Goal: Transaction & Acquisition: Purchase product/service

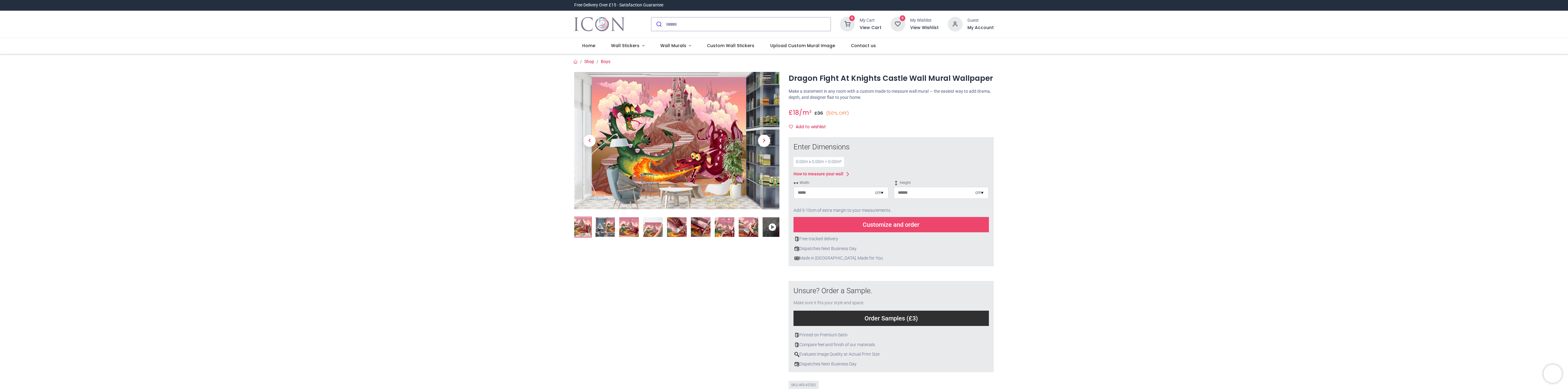
click at [856, 198] on input "number" at bounding box center [835, 193] width 81 height 11
click at [845, 195] on input "number" at bounding box center [835, 193] width 81 height 11
type input "***"
click at [917, 192] on input "number" at bounding box center [934, 193] width 81 height 11
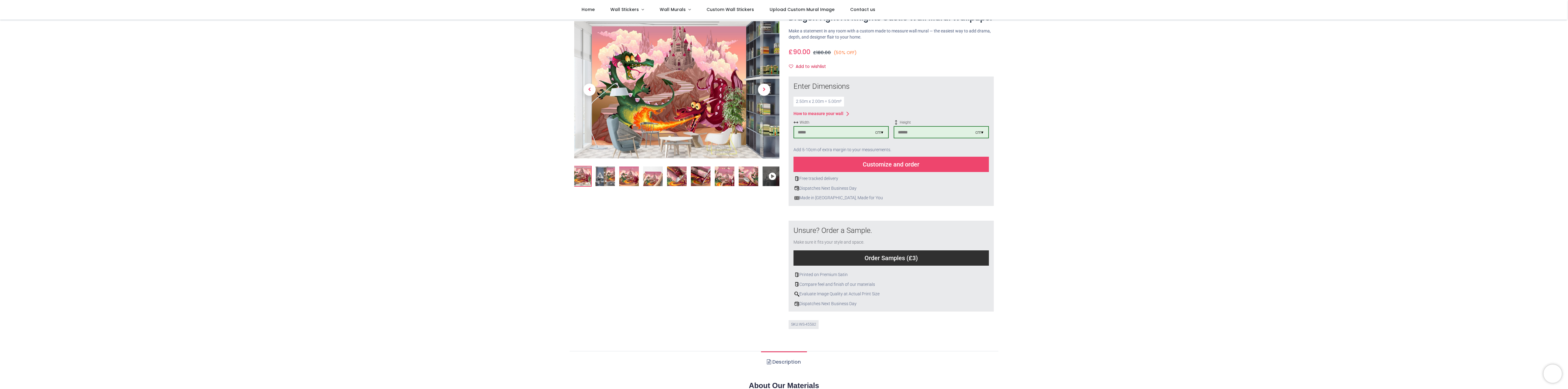
scroll to position [30, 0]
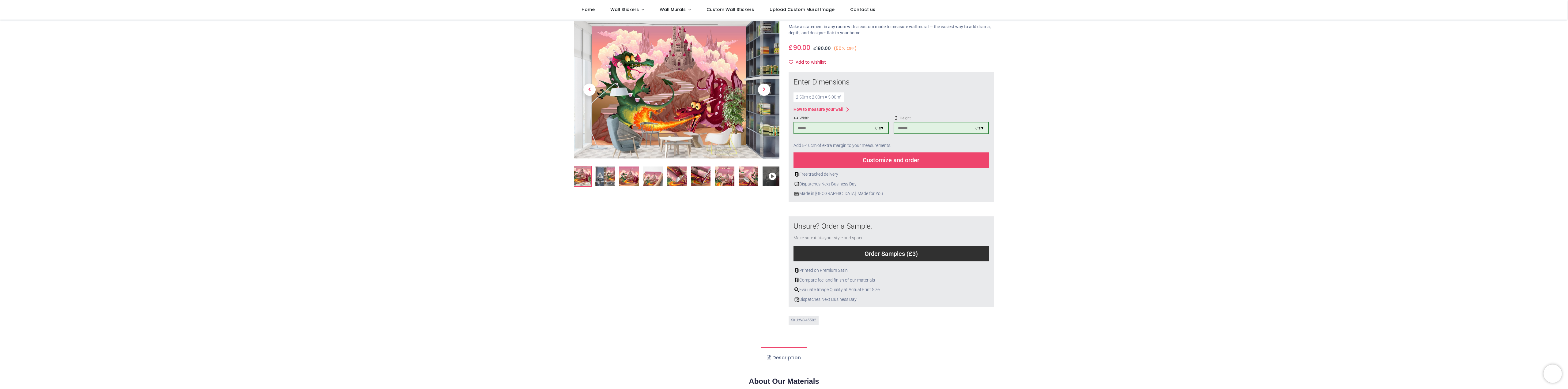
type input "***"
click at [866, 163] on div "Customize and order" at bounding box center [891, 160] width 195 height 15
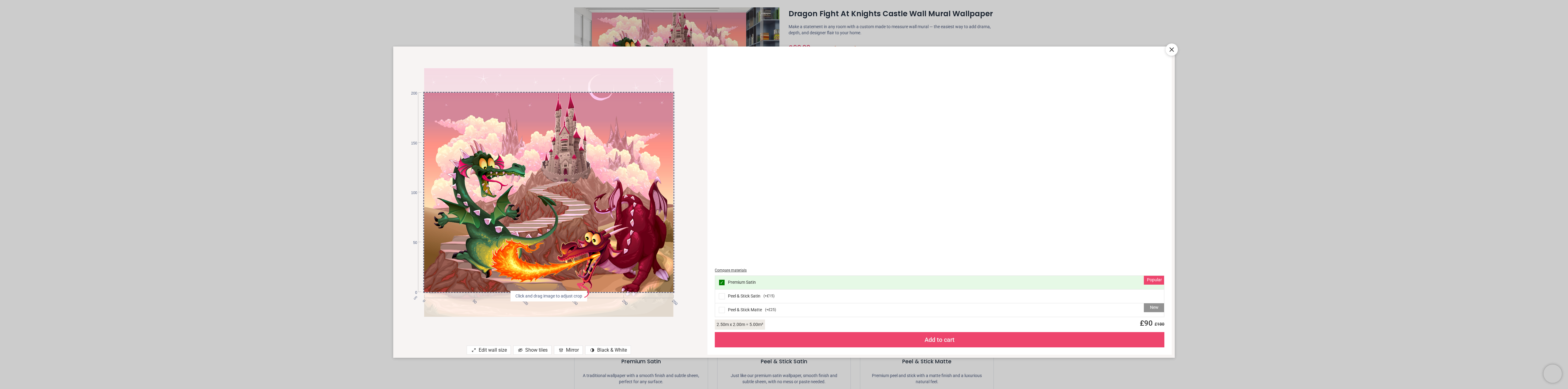
click at [749, 298] on div "Peel & Stick Satin ( +£15 )" at bounding box center [940, 296] width 449 height 14
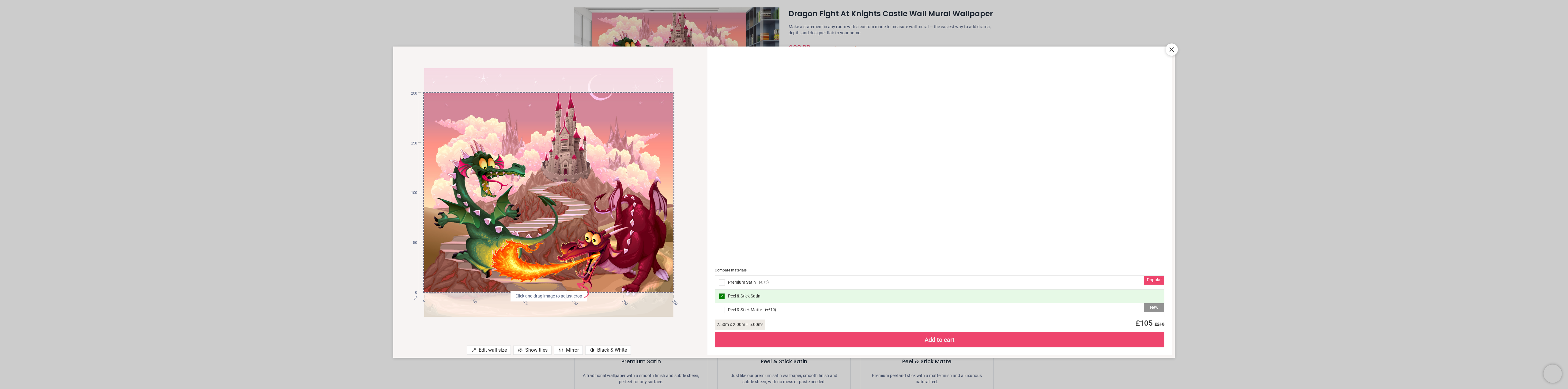
click at [956, 341] on div "Add to cart" at bounding box center [939, 340] width 450 height 15
click at [1169, 49] on icon at bounding box center [1172, 49] width 7 height 7
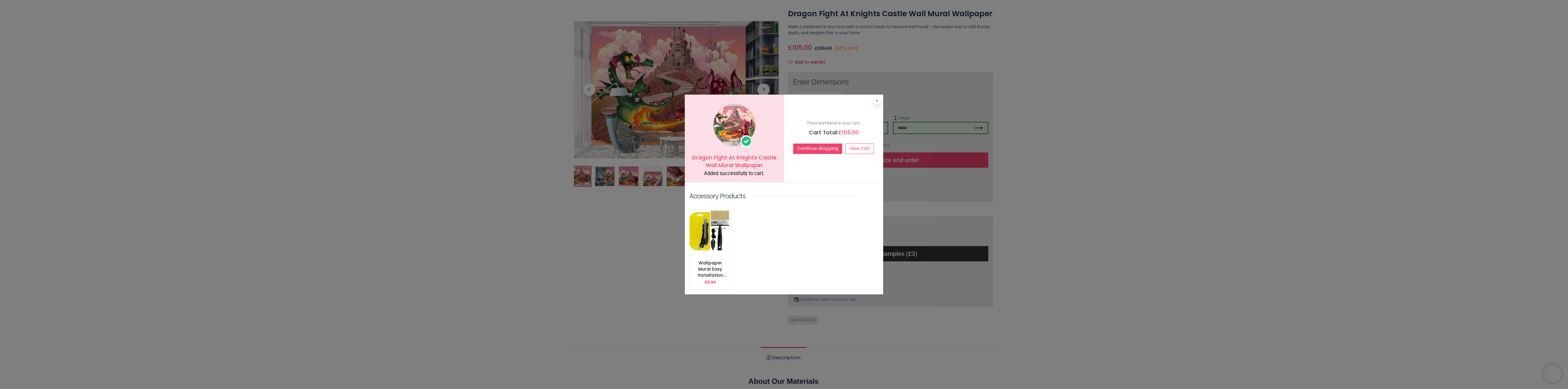
click at [606, 181] on div "Dragon Fight At Knights Castle Wall Mural Wallpaper Added successfully to cart.…" at bounding box center [784, 194] width 1568 height 389
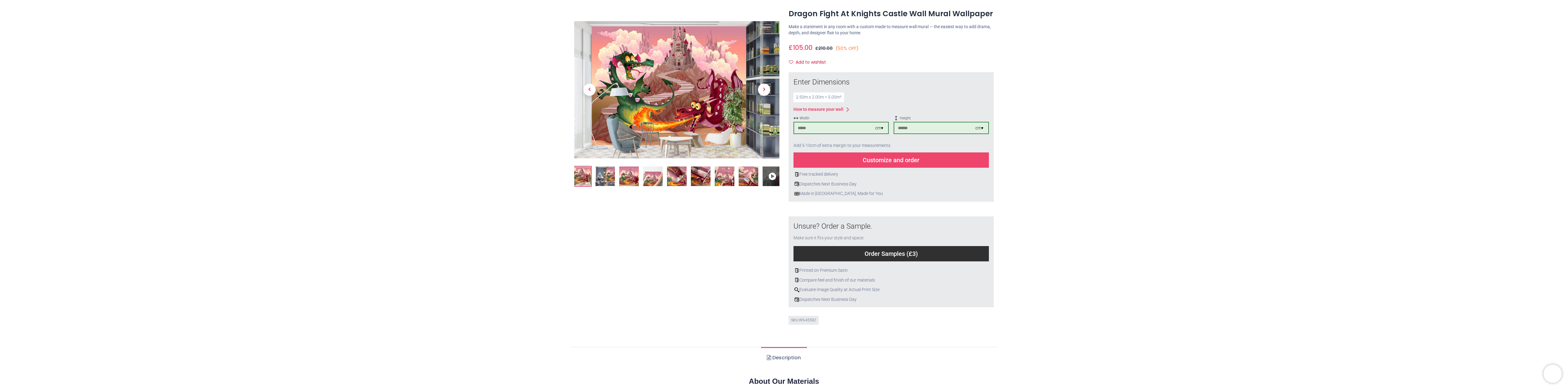
click at [690, 88] on img at bounding box center [676, 90] width 205 height 138
click at [584, 173] on img at bounding box center [581, 177] width 19 height 19
